Goal: Check status: Check status

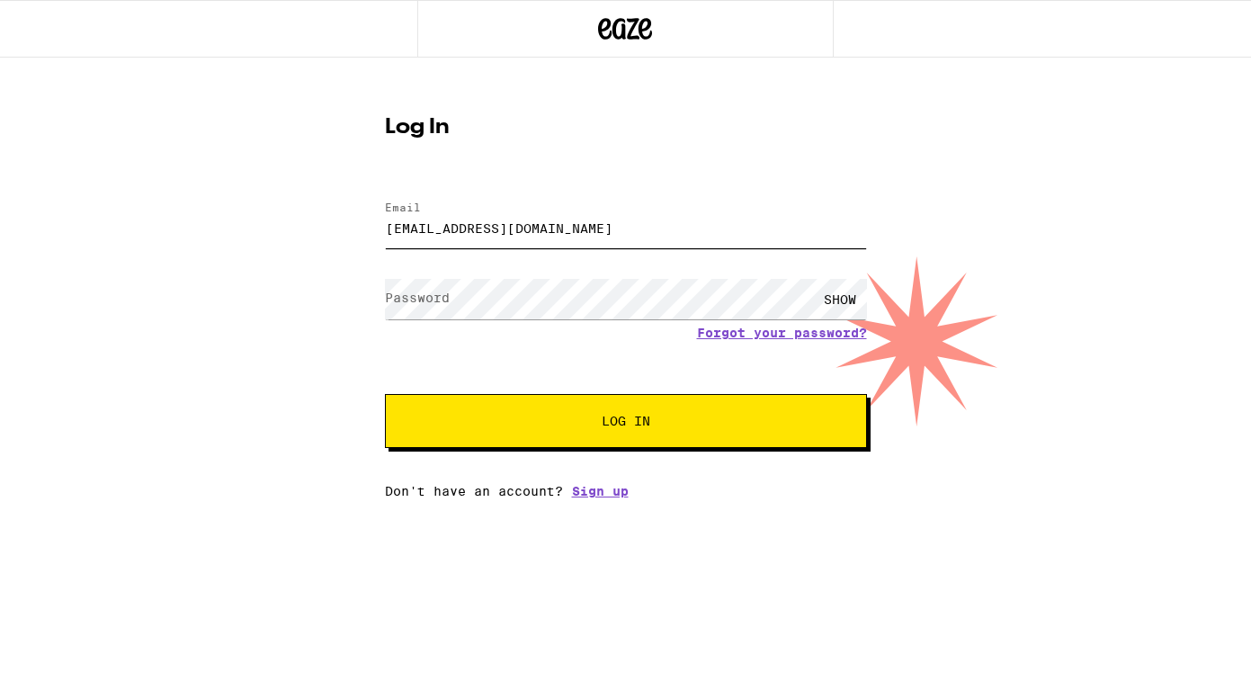
type input "greenzeiger@gmail.com"
click at [636, 452] on div "Email Email greenzeiger@gmail.com Password Password SHOW Forgot your password? …" at bounding box center [626, 341] width 482 height 315
click at [636, 447] on button "Log In" at bounding box center [626, 421] width 482 height 54
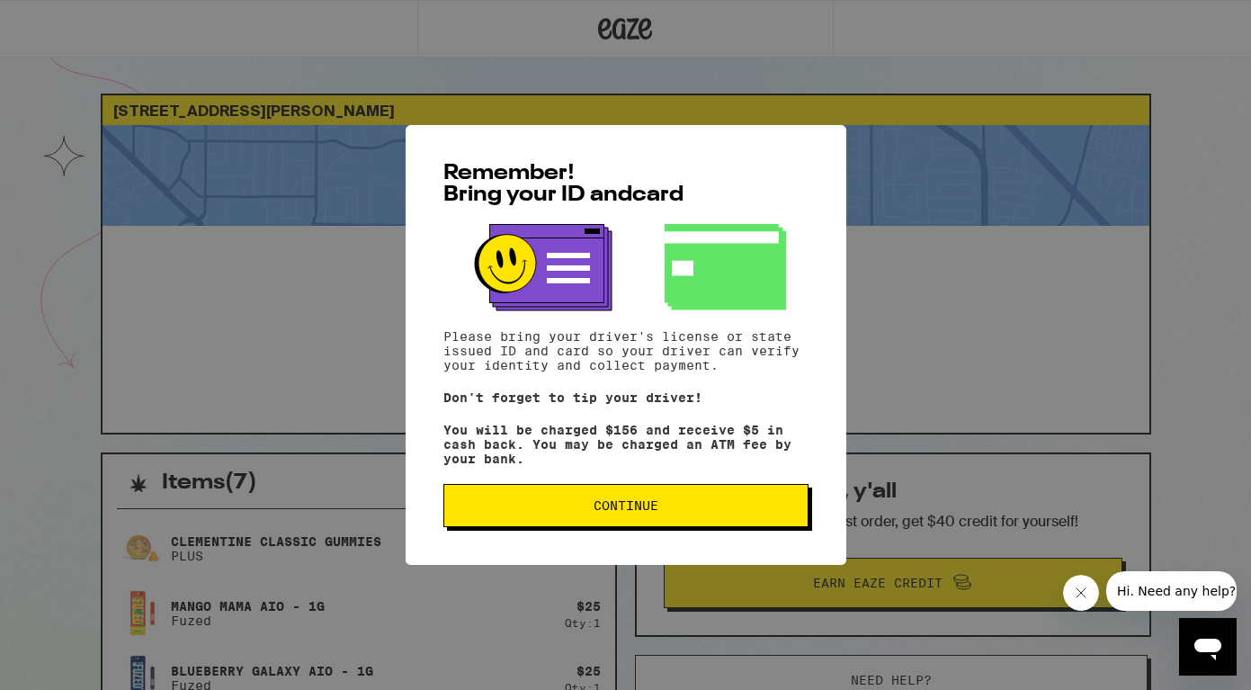
click at [608, 524] on button "Continue" at bounding box center [625, 505] width 365 height 43
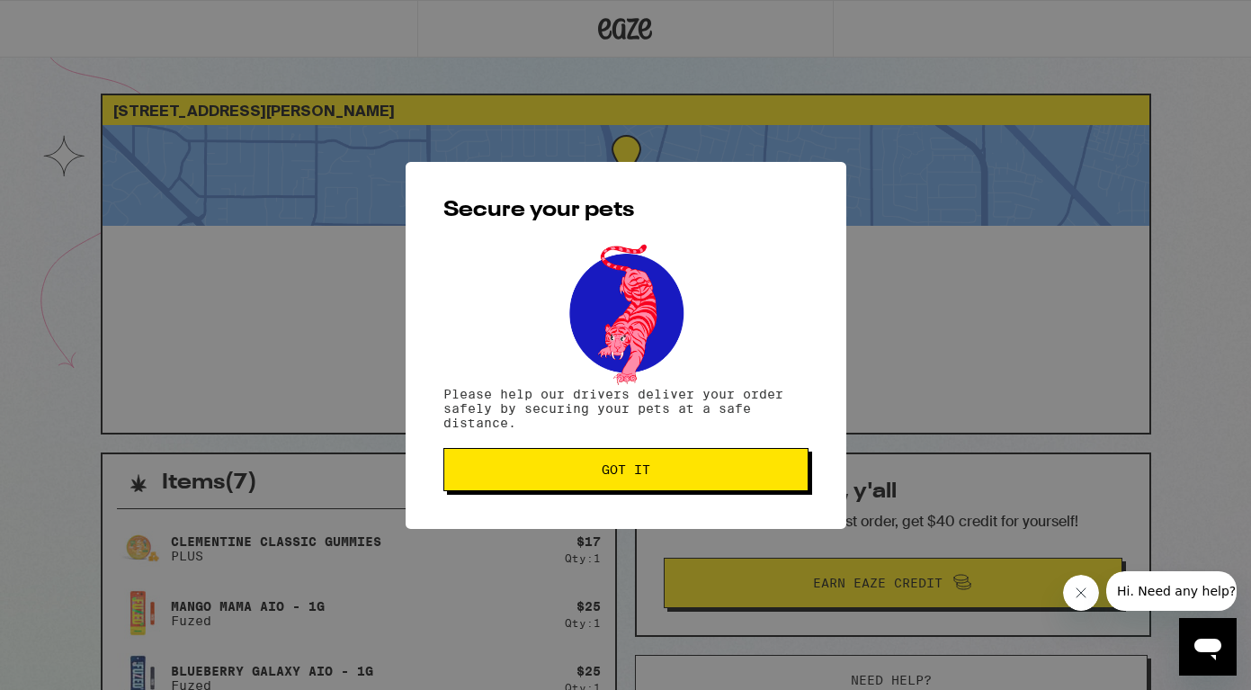
click at [588, 491] on button "Got it" at bounding box center [625, 469] width 365 height 43
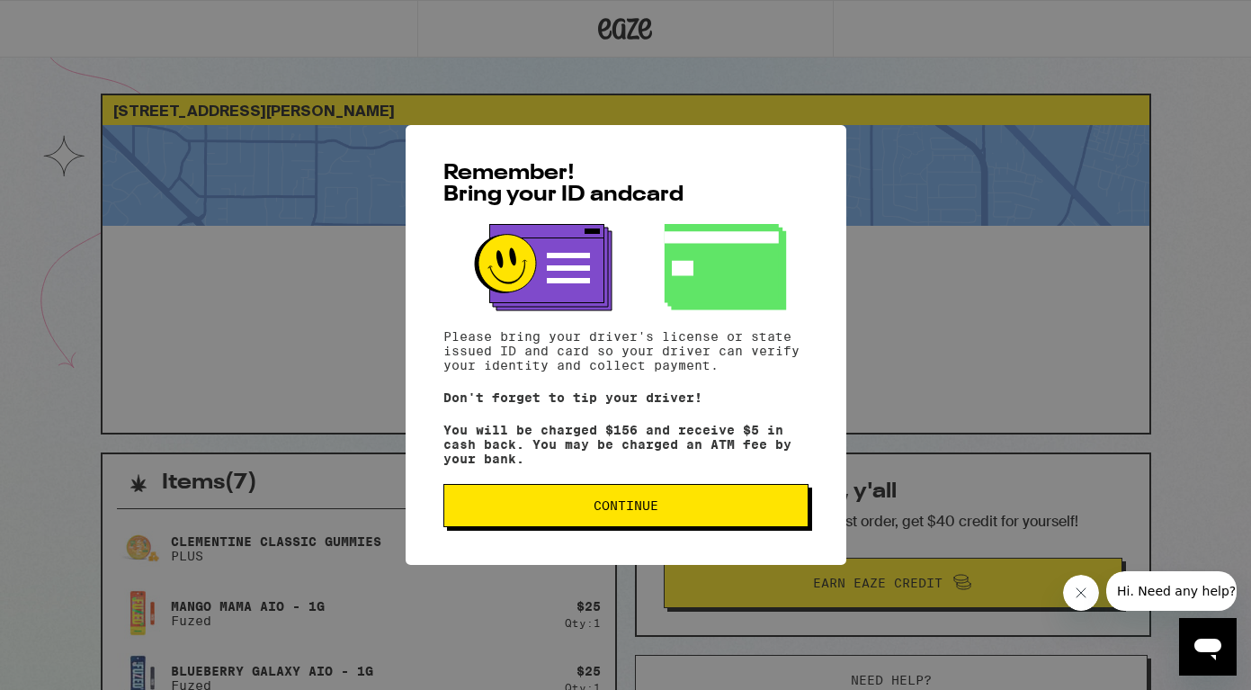
click at [627, 508] on span "Continue" at bounding box center [626, 505] width 65 height 13
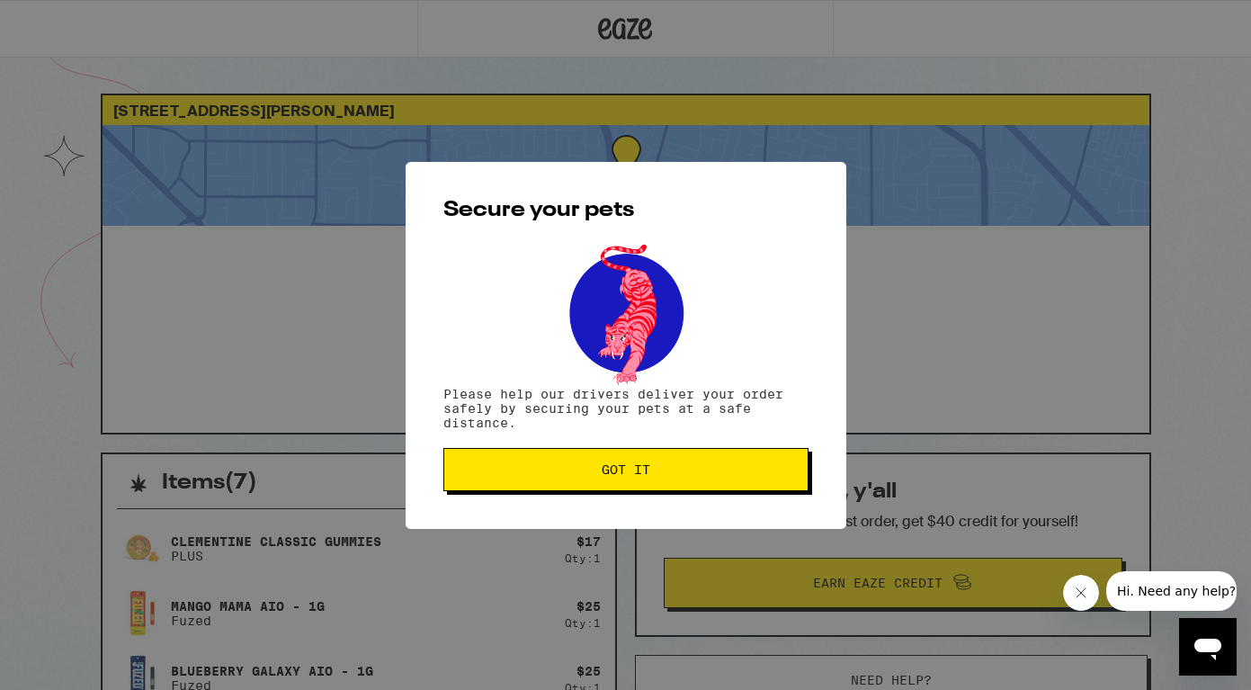
click at [576, 471] on span "Got it" at bounding box center [626, 469] width 335 height 13
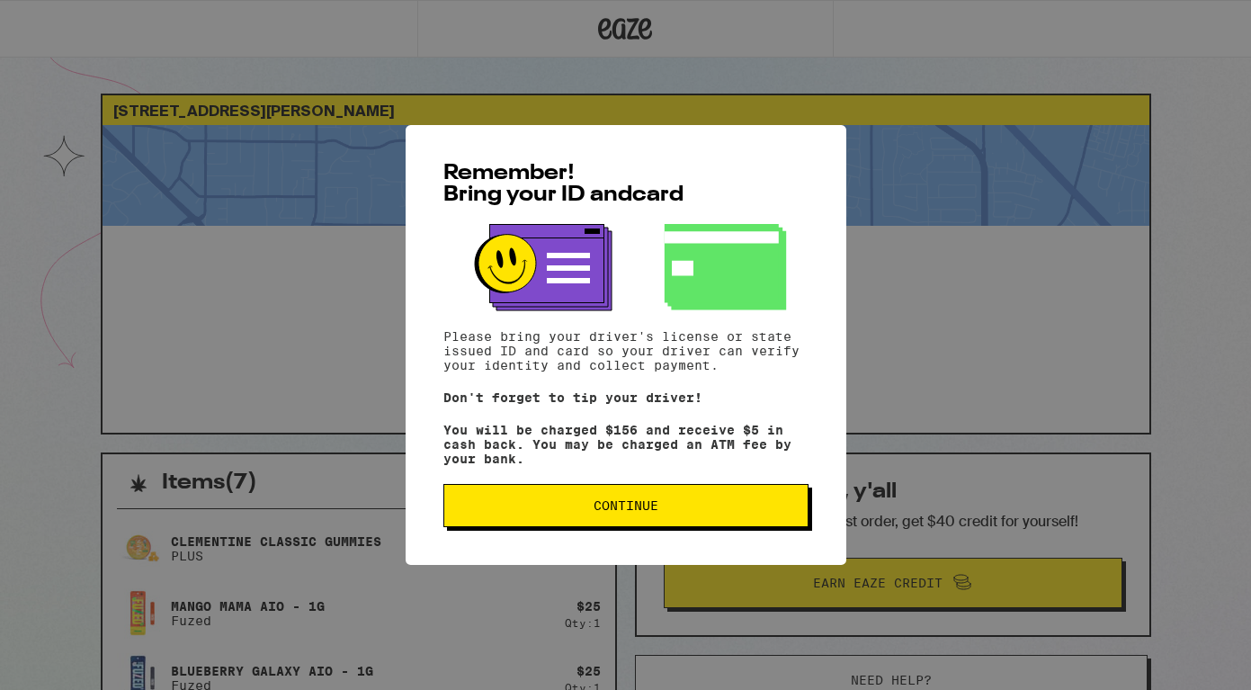
click at [516, 491] on button "Continue" at bounding box center [625, 505] width 365 height 43
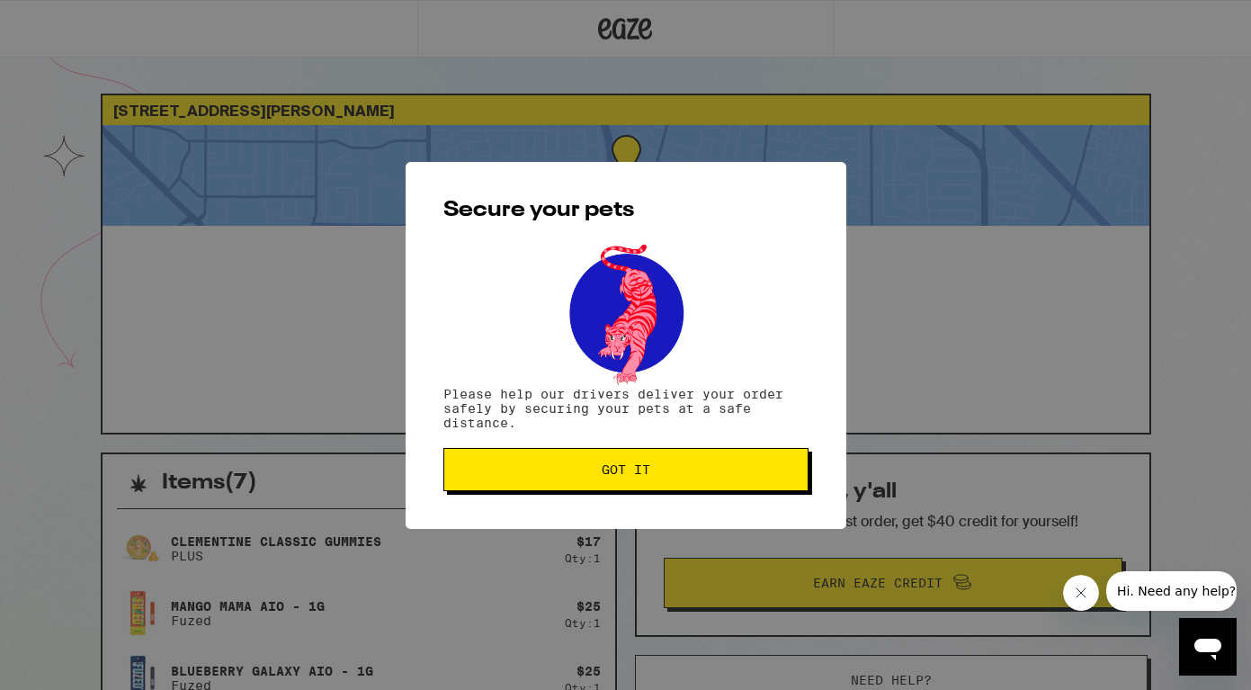
click at [513, 471] on span "Got it" at bounding box center [626, 469] width 335 height 13
